Goal: Information Seeking & Learning: Stay updated

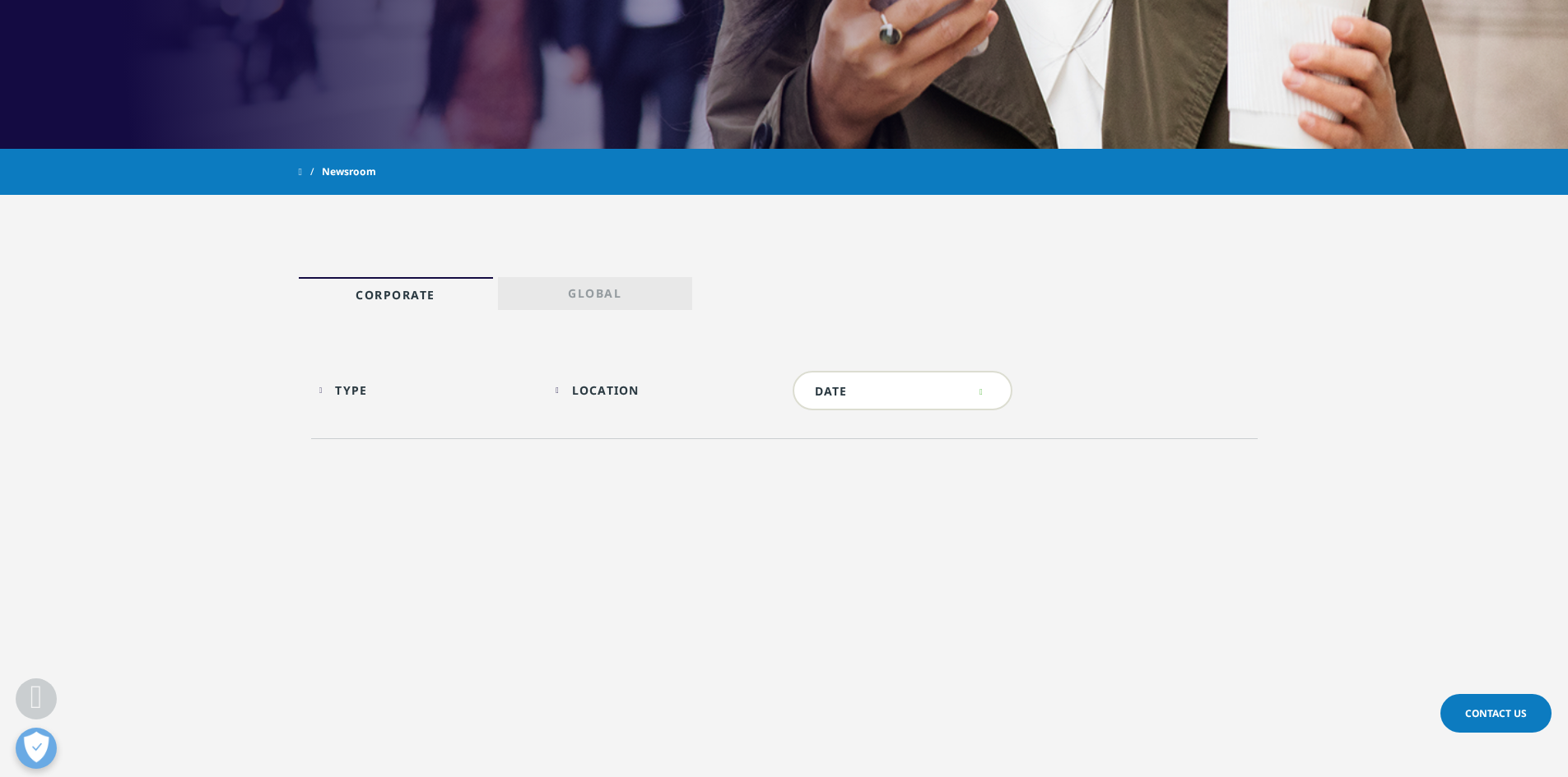
scroll to position [740, 0]
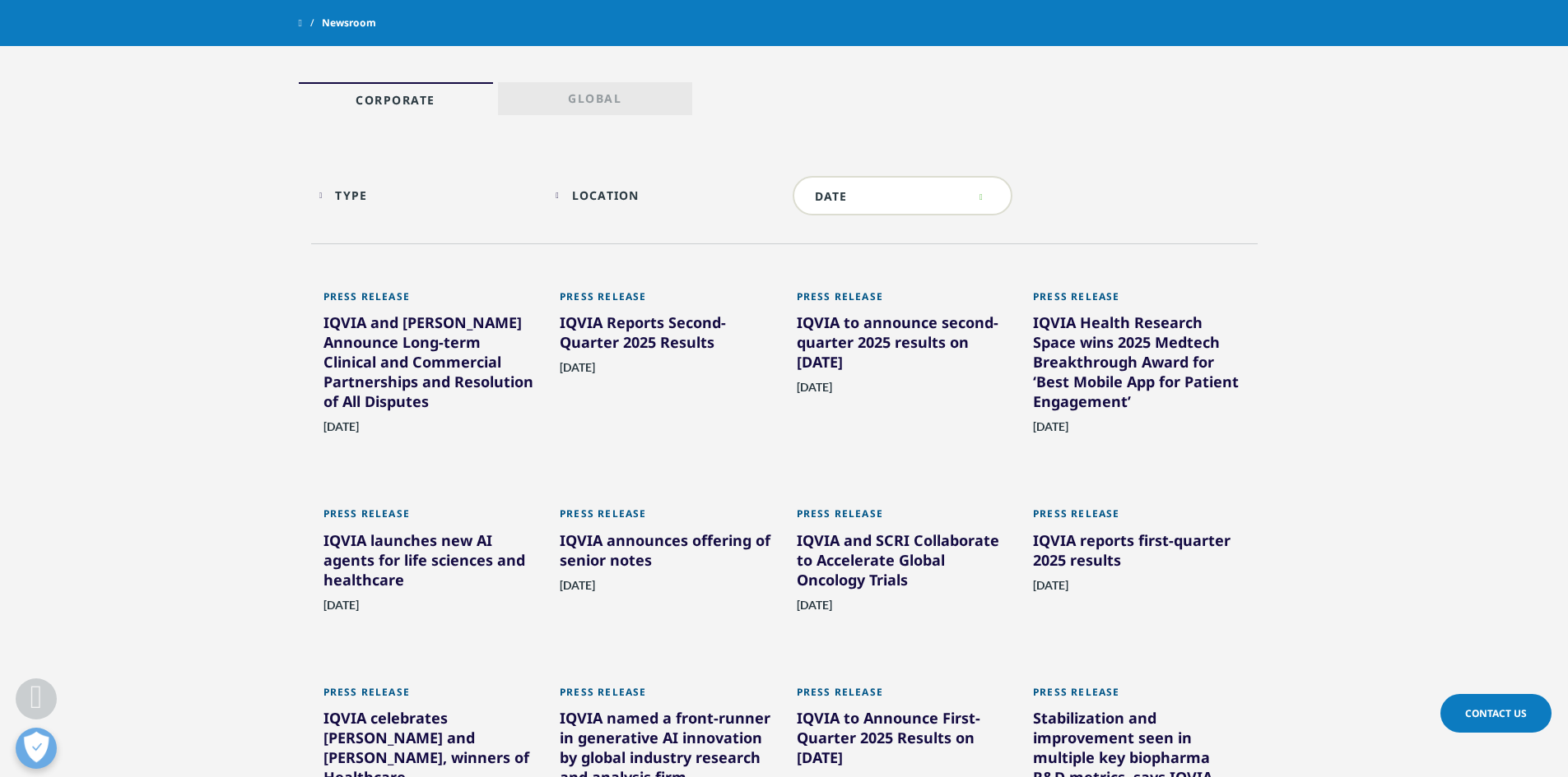
click at [447, 349] on div "IQVIA and [PERSON_NAME] Announce Long-term Clinical and Commercial Partnerships…" at bounding box center [429, 364] width 213 height 105
